Goal: Use online tool/utility: Utilize a website feature to perform a specific function

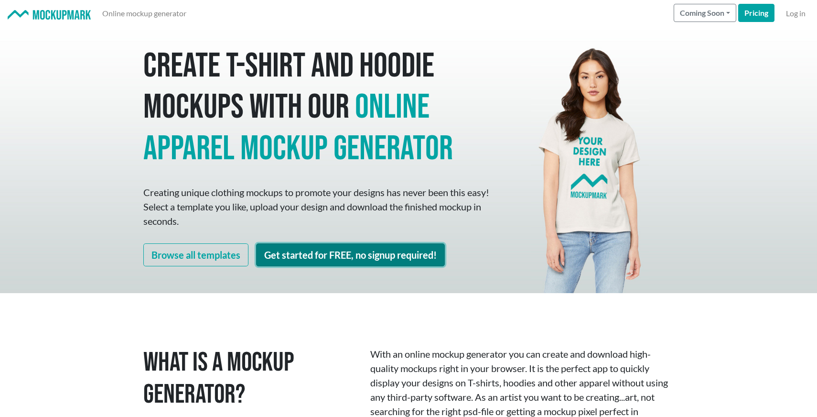
click at [324, 257] on link "Get started for FREE, no signup required!" at bounding box center [350, 254] width 189 height 23
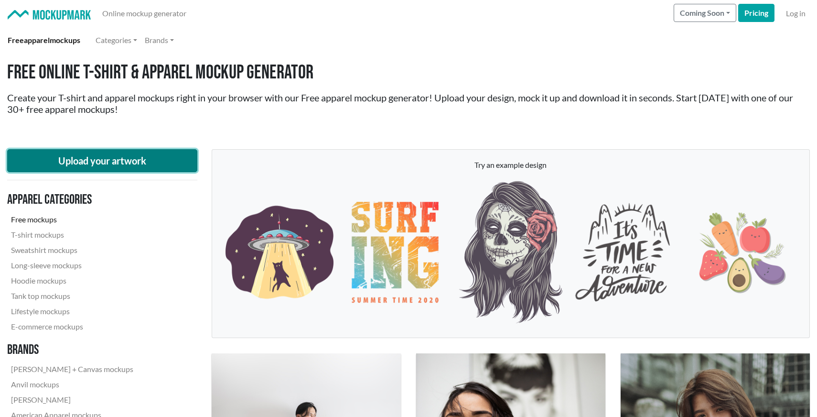
click at [118, 158] on button "Upload your artwork" at bounding box center [102, 160] width 190 height 23
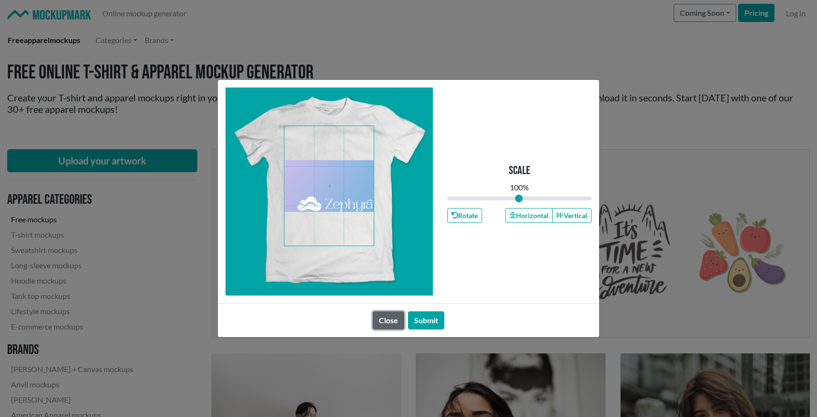
click at [383, 323] on button "Close" at bounding box center [389, 320] width 32 height 18
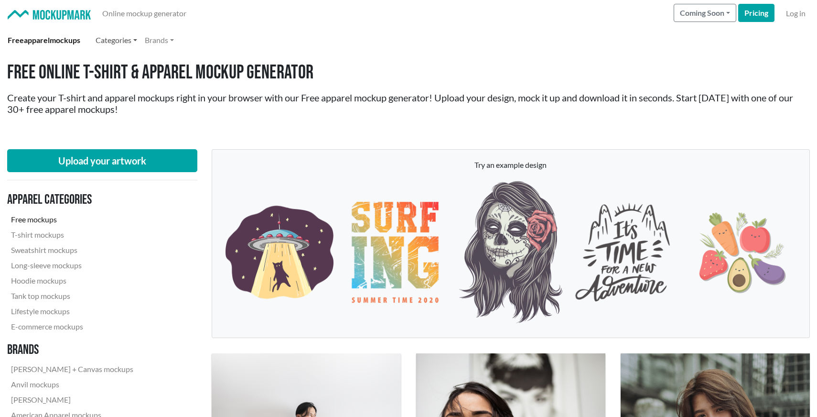
click at [137, 43] on link "Categories" at bounding box center [116, 40] width 49 height 19
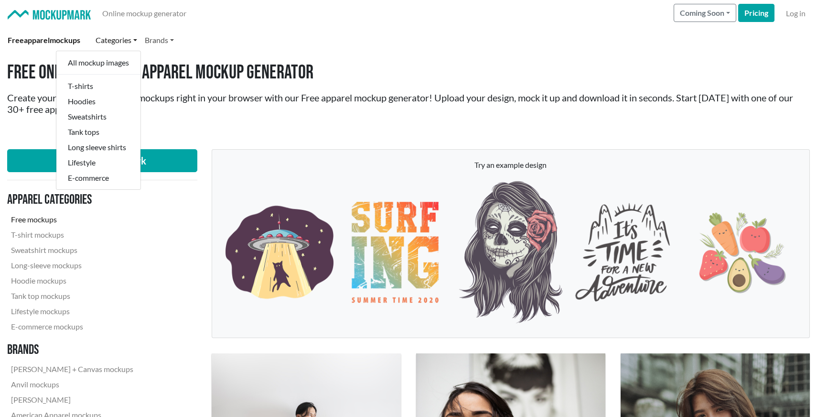
click at [168, 42] on link "Brands" at bounding box center [159, 40] width 37 height 19
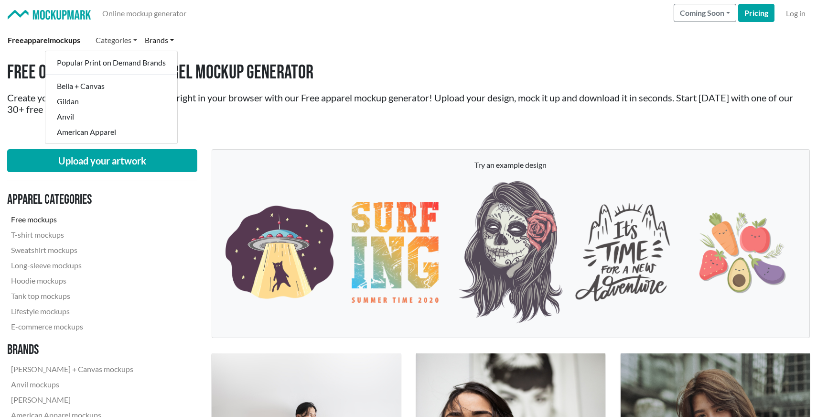
click at [125, 38] on link "Categories" at bounding box center [116, 40] width 49 height 19
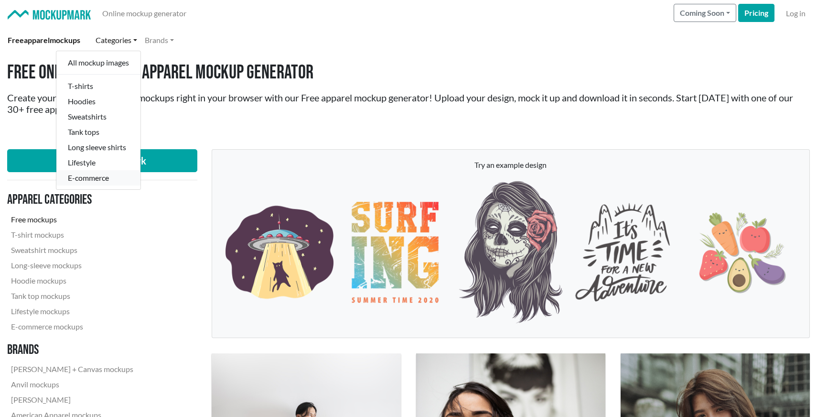
click at [96, 177] on link "E-commerce" at bounding box center [98, 177] width 84 height 15
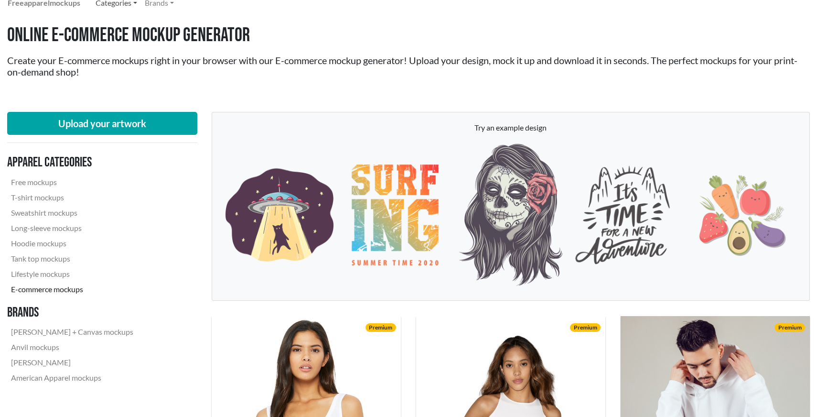
scroll to position [10, 0]
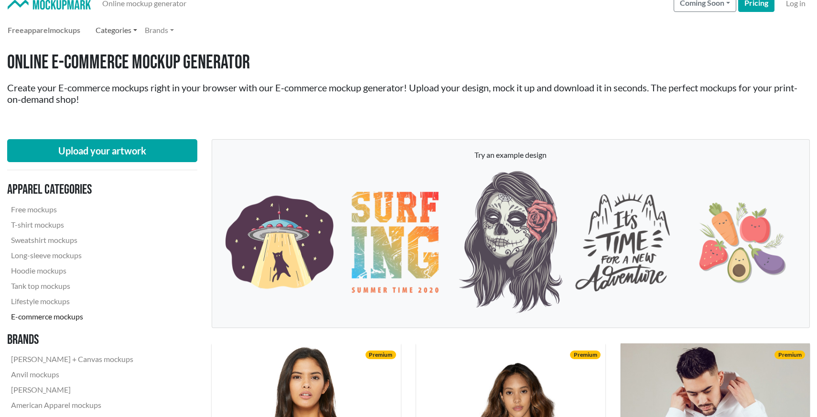
click at [129, 32] on link "Categories" at bounding box center [116, 30] width 49 height 19
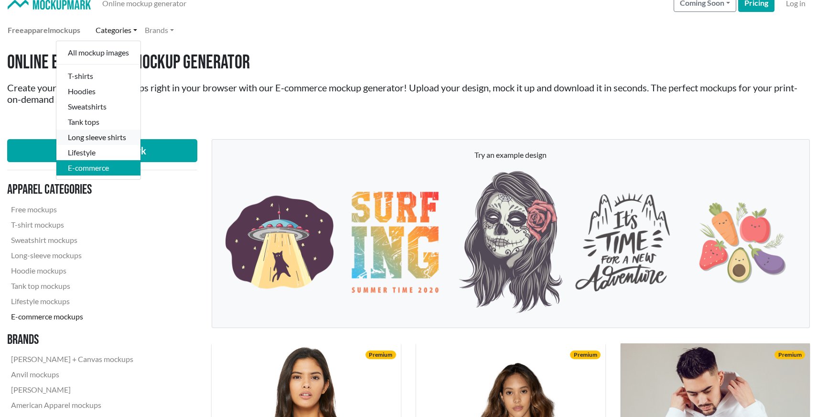
click at [102, 138] on link "Long sleeve shirts" at bounding box center [98, 136] width 84 height 15
